Goal: Communication & Community: Ask a question

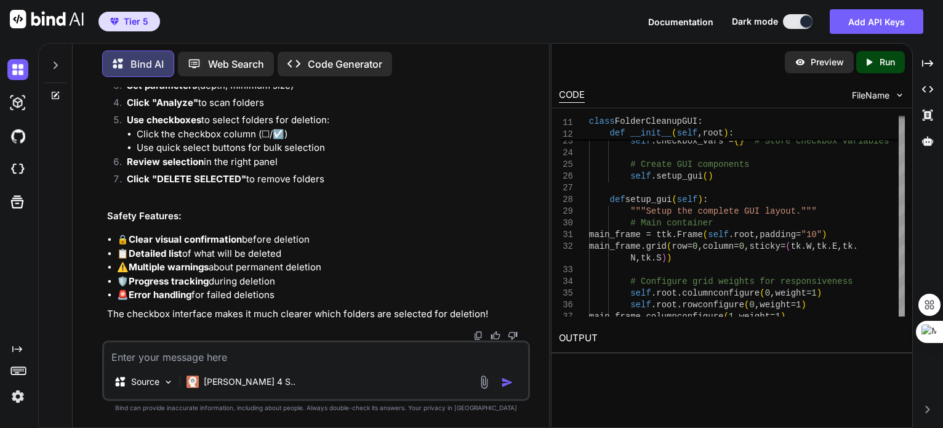
scroll to position [27965, 0]
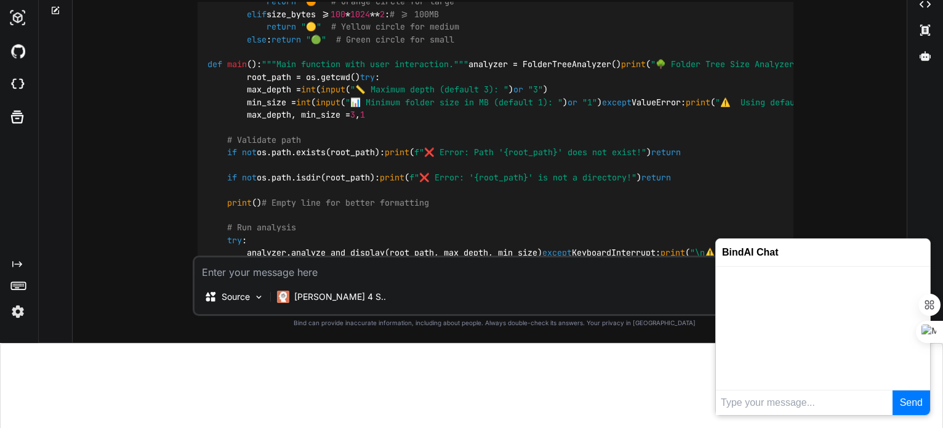
scroll to position [87, 0]
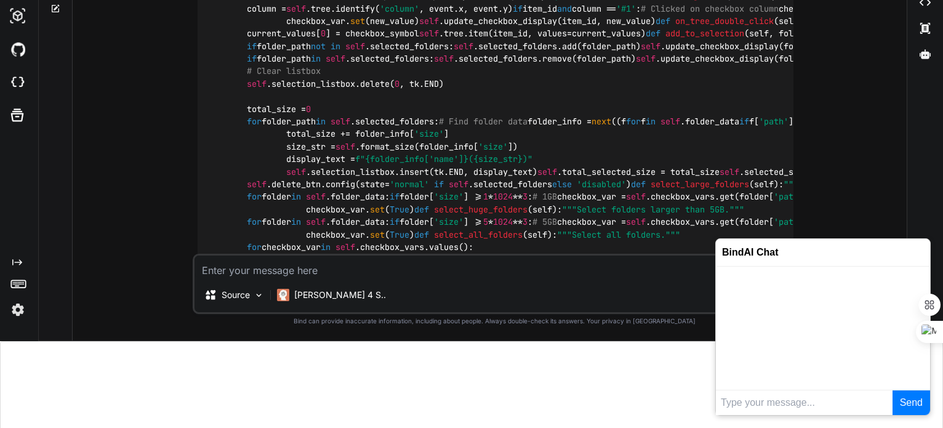
type textarea "x"
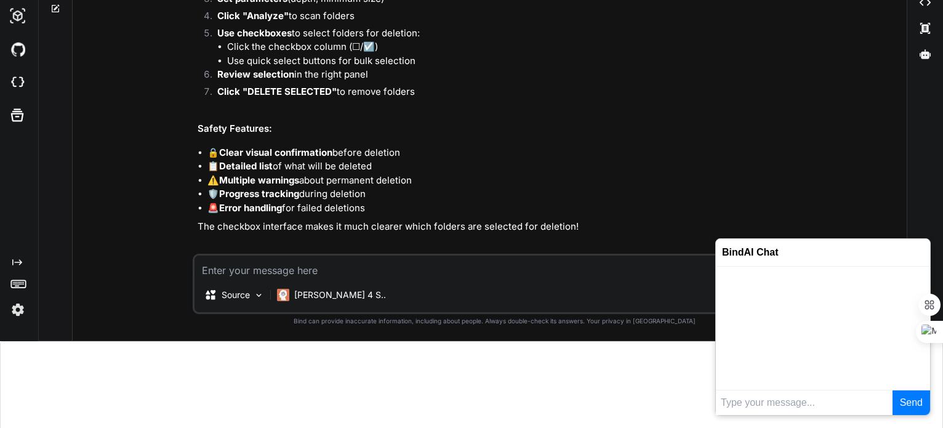
scroll to position [19590, 0]
click at [754, 400] on input "text" at bounding box center [804, 402] width 177 height 25
type input "hi"
click at [892, 390] on button "Send" at bounding box center [911, 402] width 38 height 25
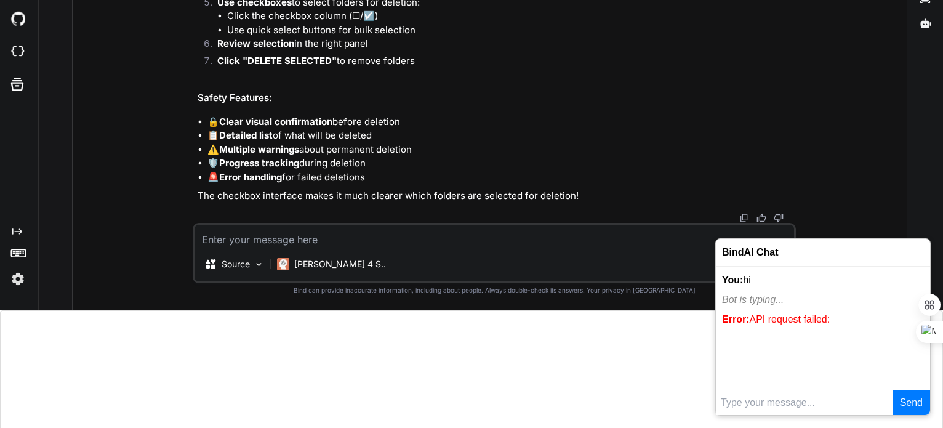
scroll to position [185, 0]
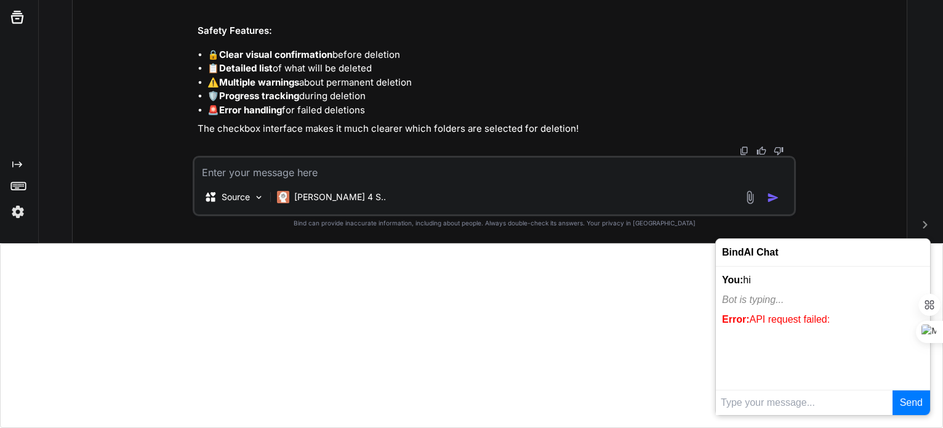
drag, startPoint x: 812, startPoint y: 205, endPoint x: 862, endPoint y: 180, distance: 55.9
click at [862, 180] on div "You how to find folder with big size to clean up the space on c drive in window…" at bounding box center [494, 72] width 824 height 340
click at [601, 340] on div at bounding box center [471, 335] width 943 height 185
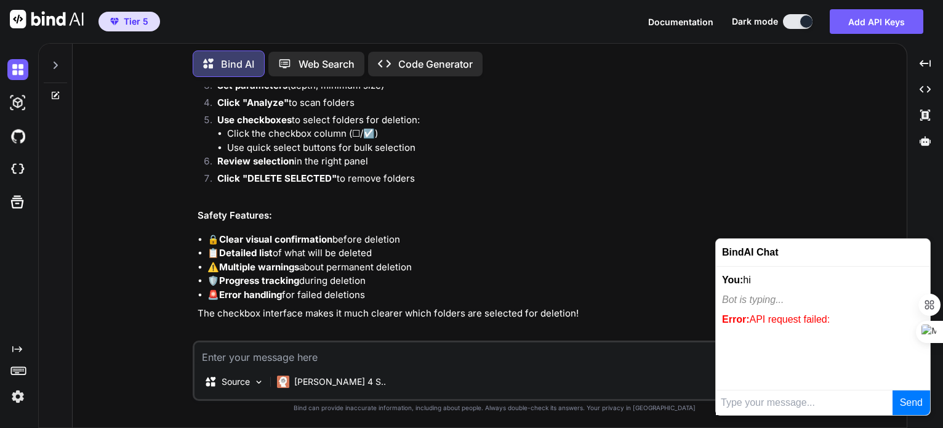
click at [769, 255] on div "BindAI Chat" at bounding box center [823, 253] width 214 height 28
click at [846, 155] on div "You how to find folder with big size to clean up the space on c drive in window…" at bounding box center [494, 257] width 824 height 340
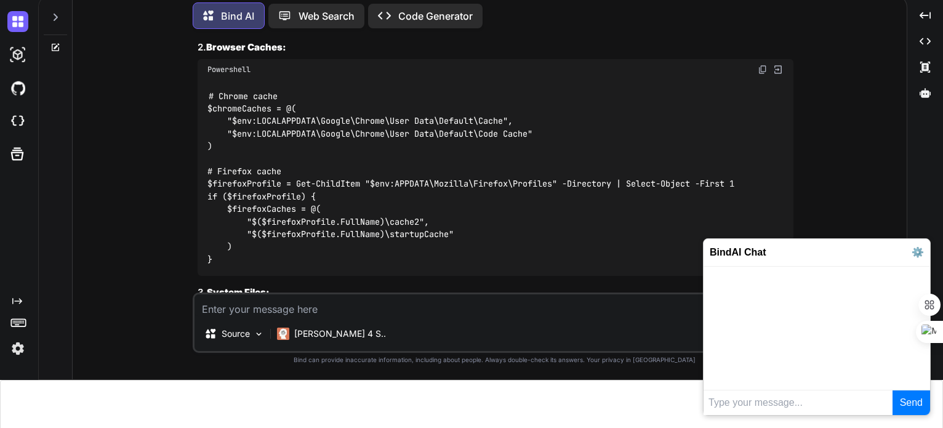
scroll to position [87, 0]
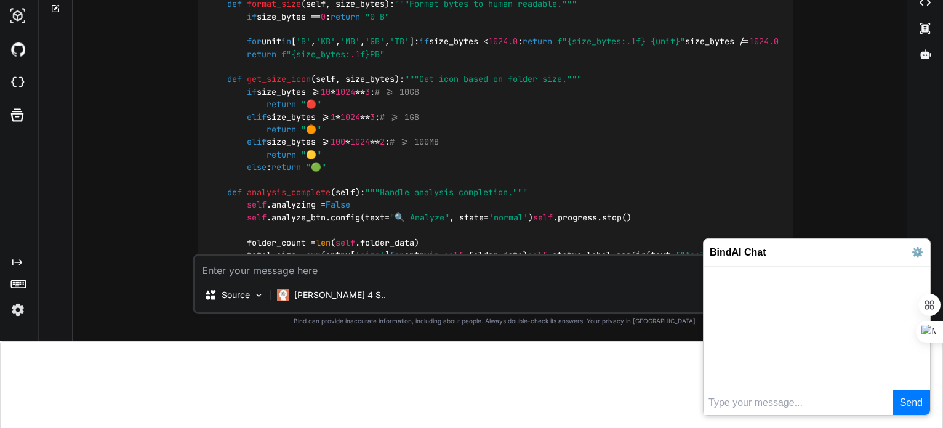
type textarea "x"
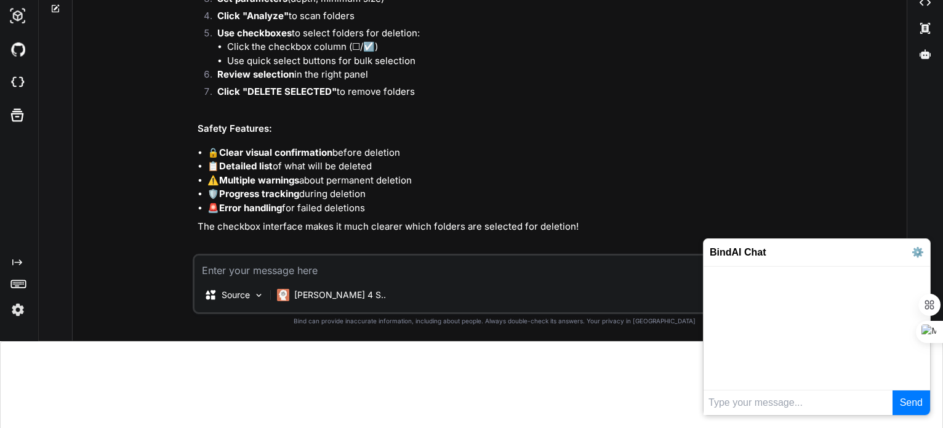
scroll to position [19590, 0]
click at [916, 252] on button "⚙️" at bounding box center [917, 252] width 12 height 15
type input "688556cbc36d3e6bd6ee868b"
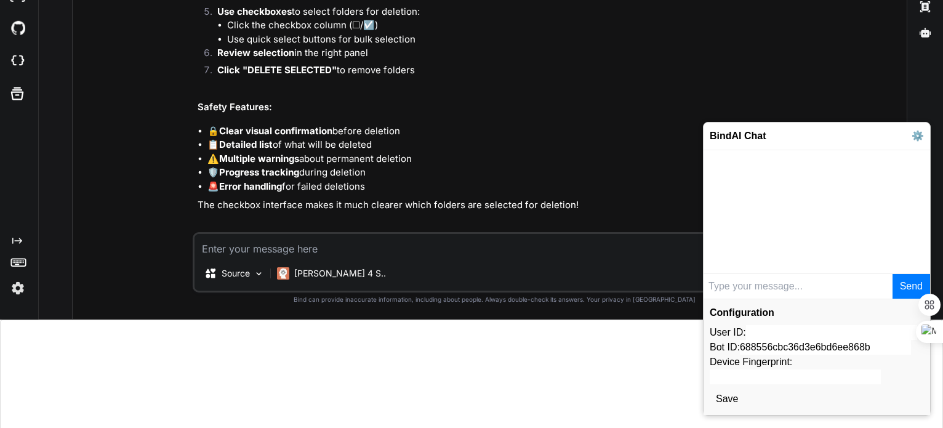
scroll to position [116, 0]
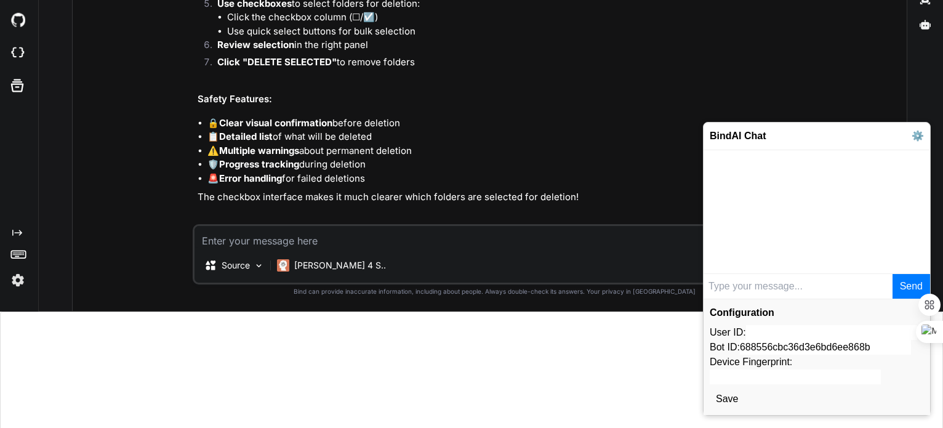
click at [753, 328] on input "User ID:" at bounding box center [831, 332] width 171 height 15
click at [762, 329] on input "User ID:" at bounding box center [831, 332] width 171 height 15
click at [799, 334] on input "User ID:" at bounding box center [831, 332] width 171 height 15
paste input "Iym779RQ0MZMJ0wEoaXCmoqozeG2"
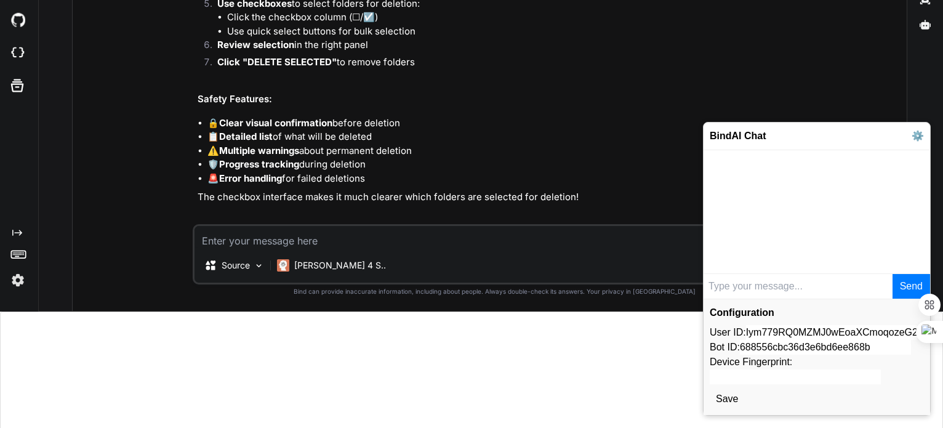
type input "Iym779RQ0MZMJ0wEoaXCmoqozeG2"
click at [809, 361] on div "Configuration User ID: Iym779RQ0MZMJ0wEoaXCmoqozeG2 Bot ID: 688556cbc36d3e6bd6e…" at bounding box center [816, 356] width 226 height 116
click at [802, 359] on div "Configuration User ID: Iym779RQ0MZMJ0wEoaXCmoqozeG2 Bot ID: 688556cbc36d3e6bd6e…" at bounding box center [816, 356] width 226 height 116
click at [765, 369] on input "Device Fingerprint:" at bounding box center [794, 376] width 171 height 15
click at [792, 374] on input "Device Fingerprint:" at bounding box center [794, 376] width 171 height 15
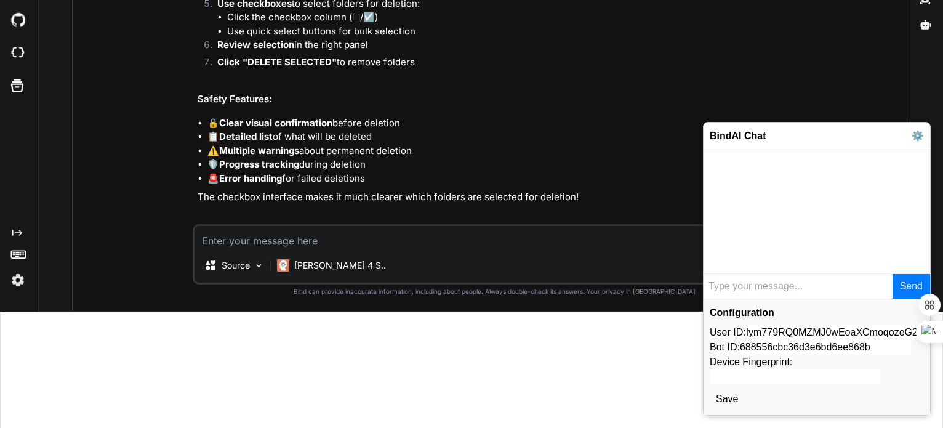
click at [756, 376] on input "Device Fingerprint:" at bounding box center [794, 376] width 171 height 15
paste input "073c20738903a2204a0018086d560d92"
type input "073c20738903a2204a0018086d560d92"
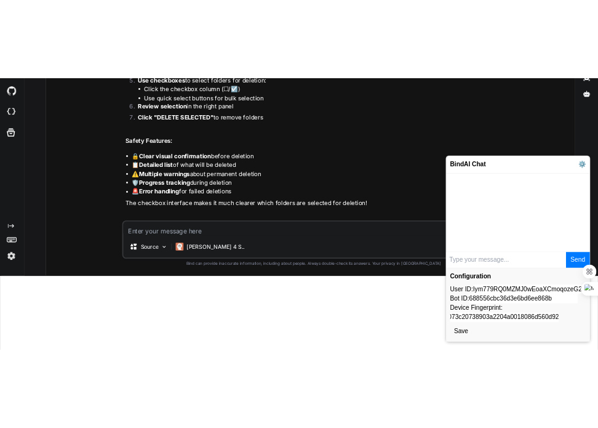
scroll to position [0, 0]
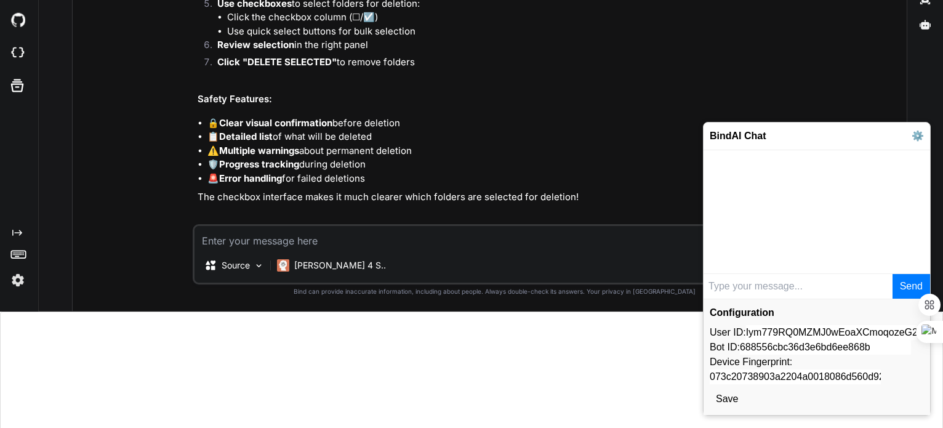
click at [838, 342] on input "688556cbc36d3e6bd6ee868b" at bounding box center [825, 347] width 171 height 15
click at [802, 343] on input "688556cbc36d3e6bd6ee868b" at bounding box center [825, 347] width 171 height 15
paste input "e41f9c36d3e6bd6ee8e12"
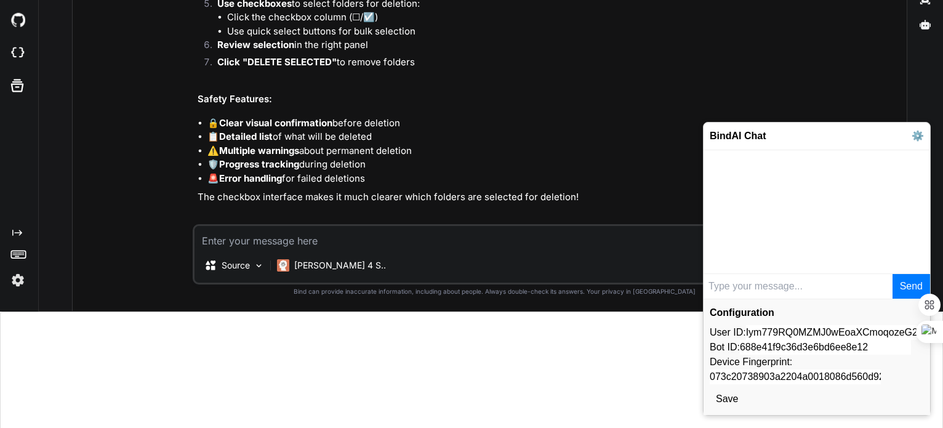
type input "688e41f9c36d3e6bd6ee8e12"
click at [726, 399] on button "Save" at bounding box center [726, 399] width 34 height 20
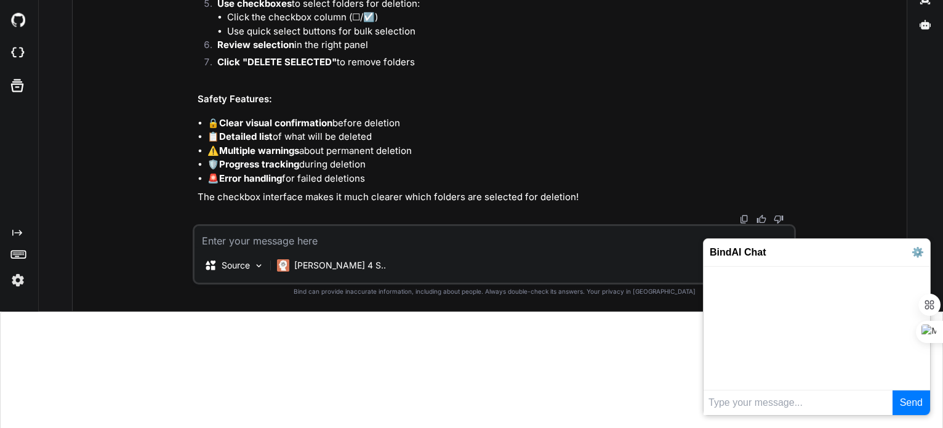
click at [753, 401] on input "text" at bounding box center [797, 402] width 189 height 25
type input "hi"
click at [892, 390] on button "Send" at bounding box center [911, 402] width 38 height 25
click at [548, 255] on div "Source Claude 4 S.." at bounding box center [493, 268] width 599 height 30
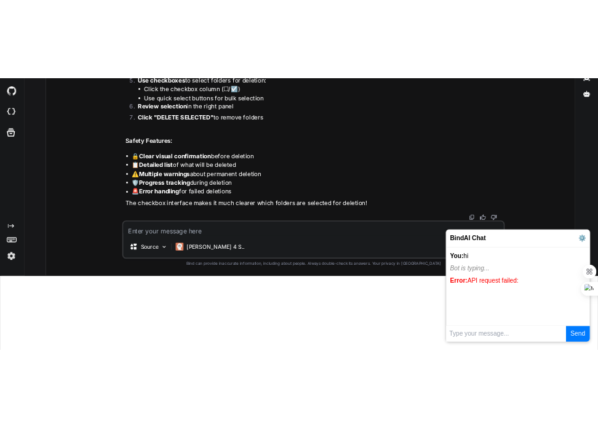
scroll to position [19618, 0]
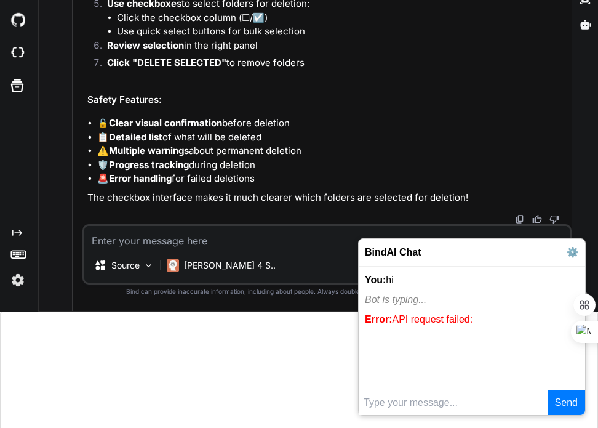
click at [488, 405] on input "text" at bounding box center [453, 402] width 189 height 25
type input "hi"
click at [548, 390] on button "Send" at bounding box center [567, 402] width 38 height 25
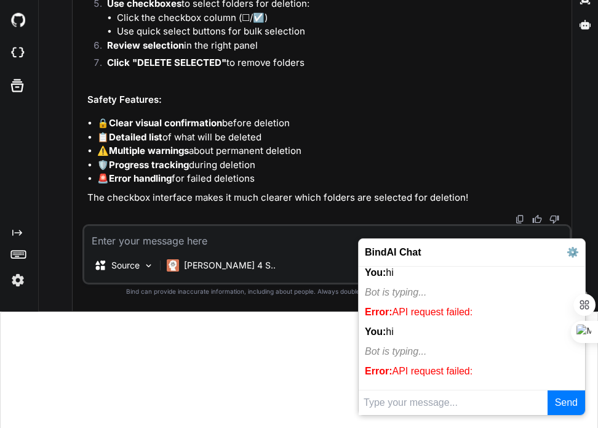
click at [258, 244] on textarea at bounding box center [326, 237] width 485 height 22
type textarea "hi"
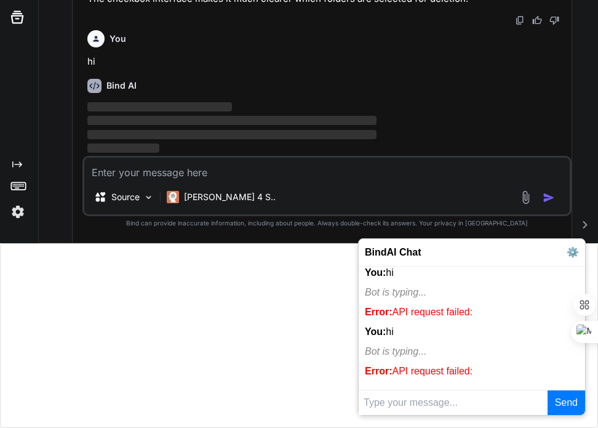
scroll to position [27974, 0]
